Goal: Transaction & Acquisition: Purchase product/service

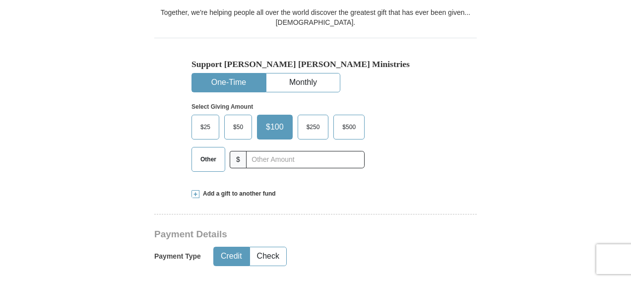
scroll to position [297, 0]
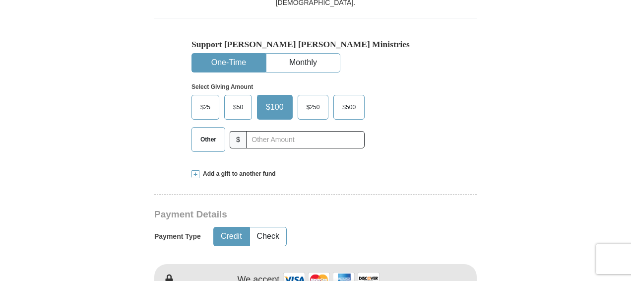
click at [241, 107] on span "$50" at bounding box center [238, 107] width 20 height 15
click at [0, 0] on input "$50" at bounding box center [0, 0] width 0 height 0
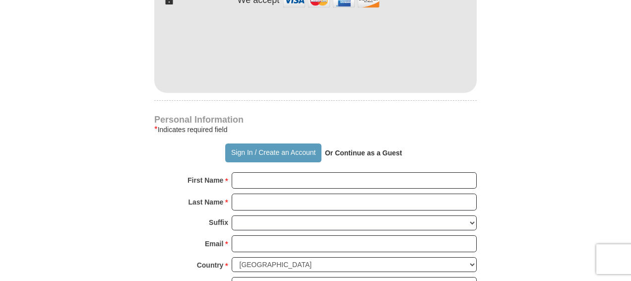
scroll to position [596, 0]
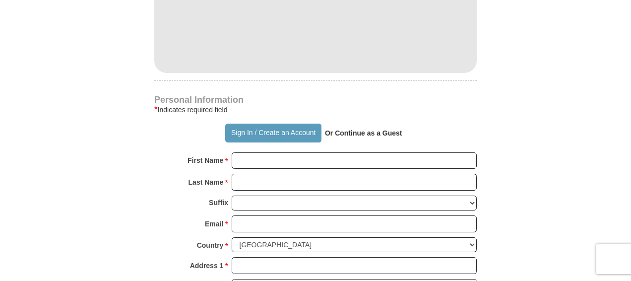
click at [389, 130] on strong "Or Continue as a Guest" at bounding box center [363, 133] width 77 height 8
click at [355, 130] on strong "Or Continue as a Guest" at bounding box center [363, 133] width 77 height 8
click at [373, 129] on strong "Or Continue as a Guest" at bounding box center [363, 133] width 77 height 8
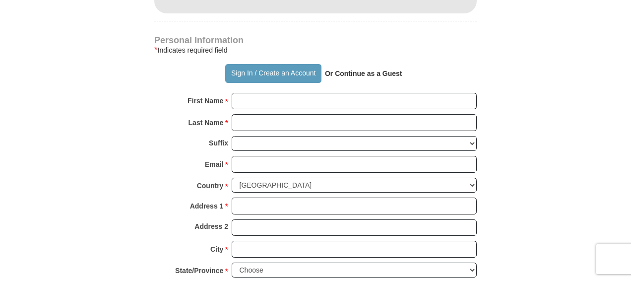
scroll to position [676, 0]
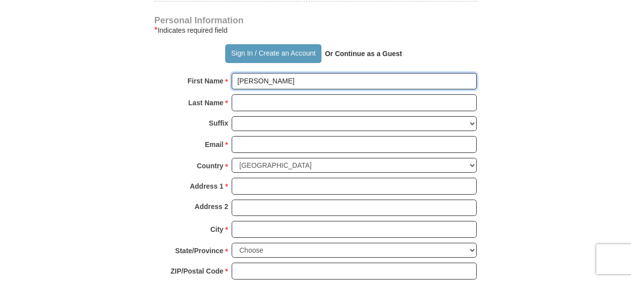
type input "[PERSON_NAME]"
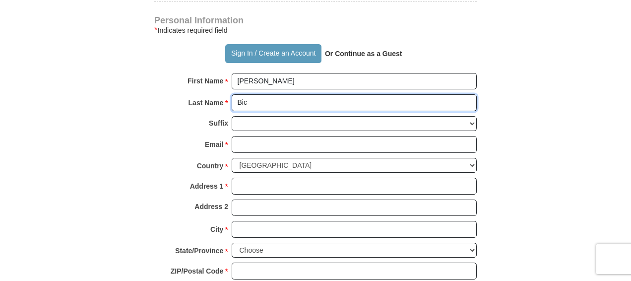
type input "[PERSON_NAME]"
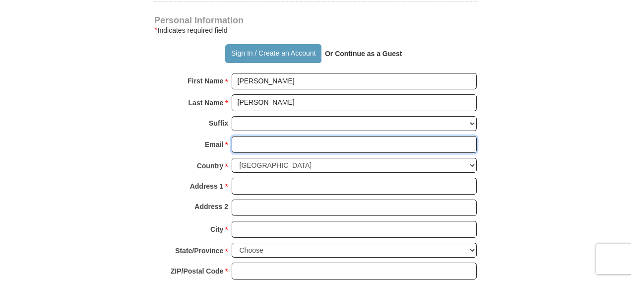
type input "[EMAIL_ADDRESS][DOMAIN_NAME]"
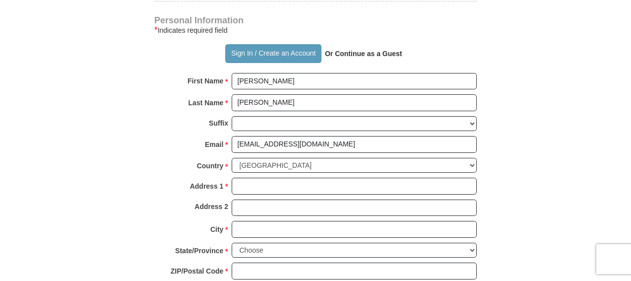
type input "9072353745"
type input "[PERSON_NAME]"
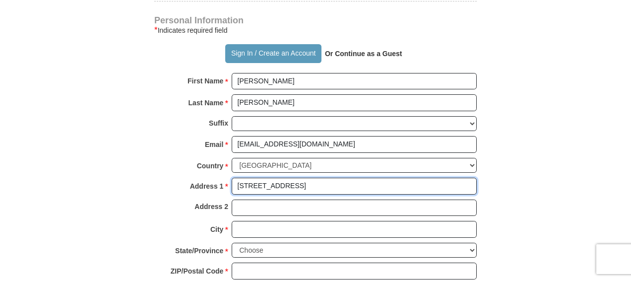
type input "[STREET_ADDRESS]"
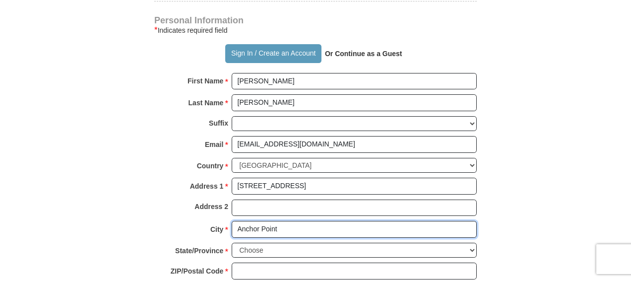
type input "Anchor Point"
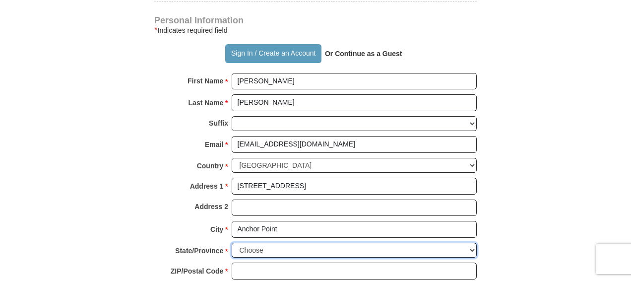
select select "AK"
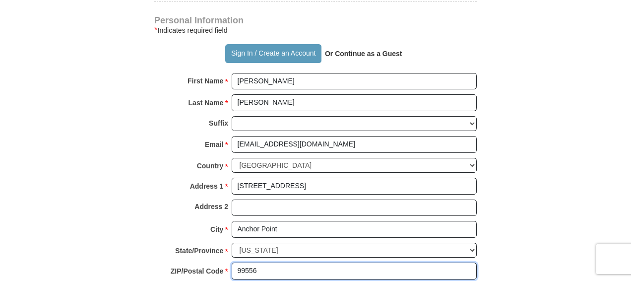
type input "99556"
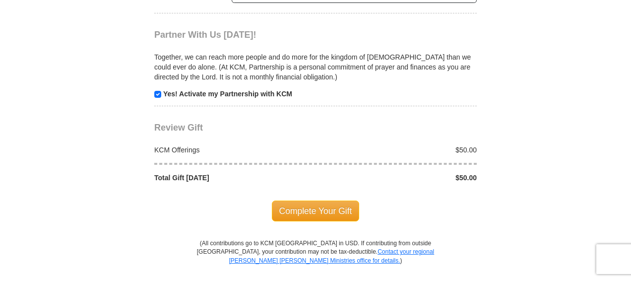
scroll to position [993, 0]
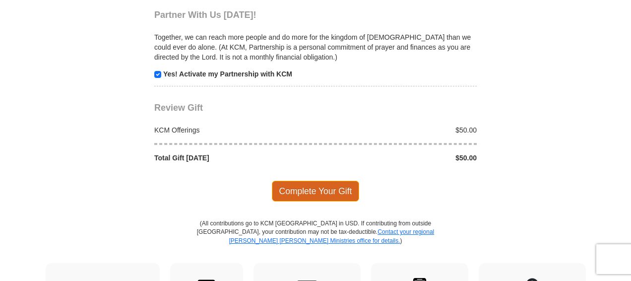
click at [312, 180] on span "Complete Your Gift" at bounding box center [316, 190] width 88 height 21
